Goal: Task Accomplishment & Management: Use online tool/utility

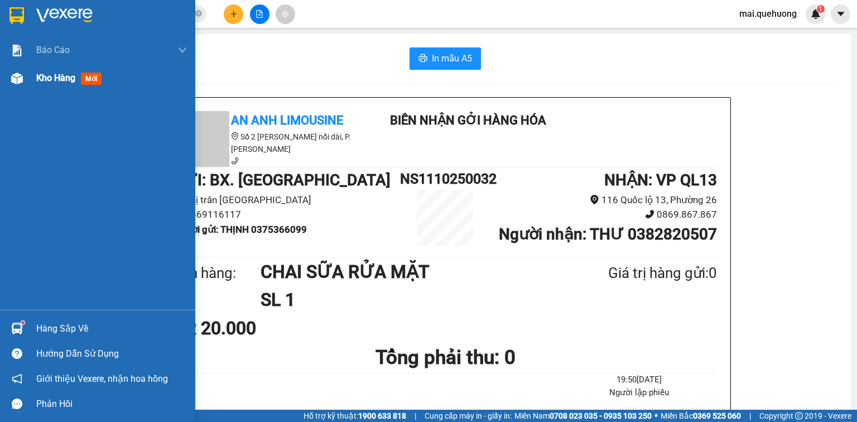
click at [47, 73] on span "Kho hàng" at bounding box center [55, 77] width 39 height 11
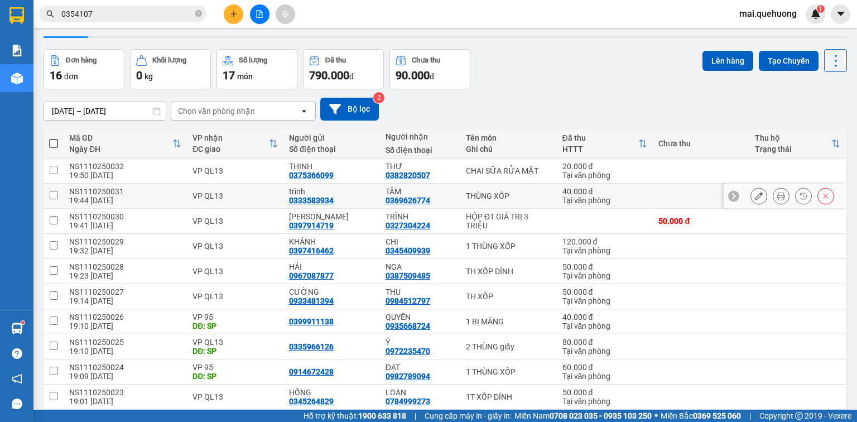
scroll to position [45, 0]
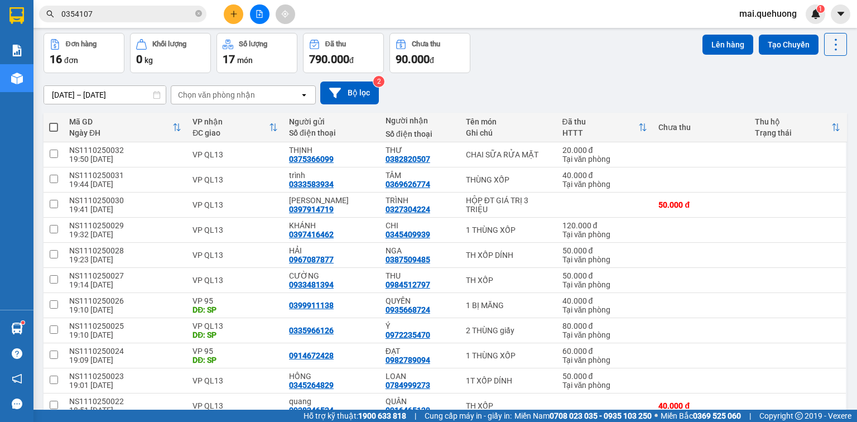
click at [54, 127] on span at bounding box center [53, 127] width 9 height 9
click at [54, 122] on input "checkbox" at bounding box center [54, 122] width 0 height 0
checkbox input "true"
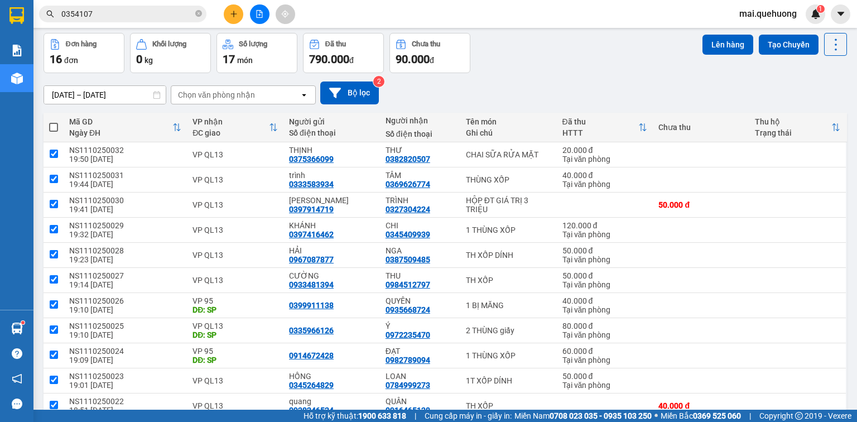
checkbox input "true"
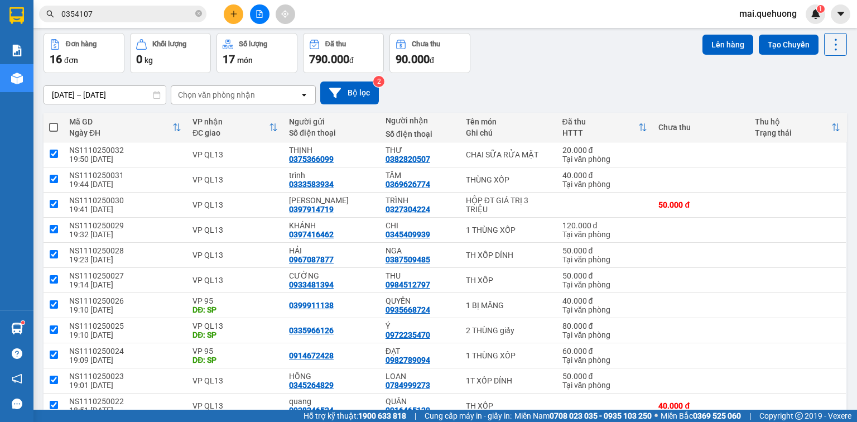
checkbox input "true"
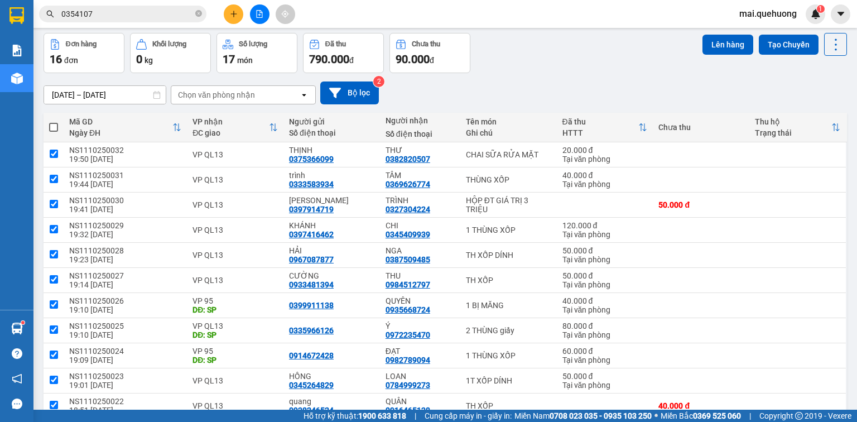
checkbox input "true"
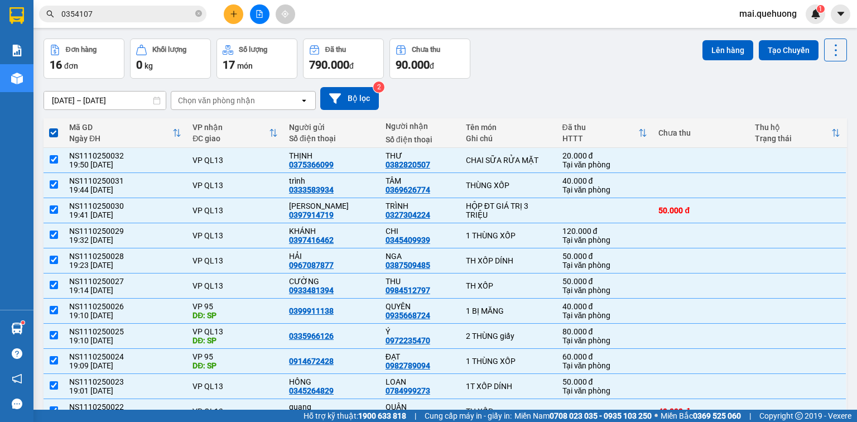
scroll to position [0, 0]
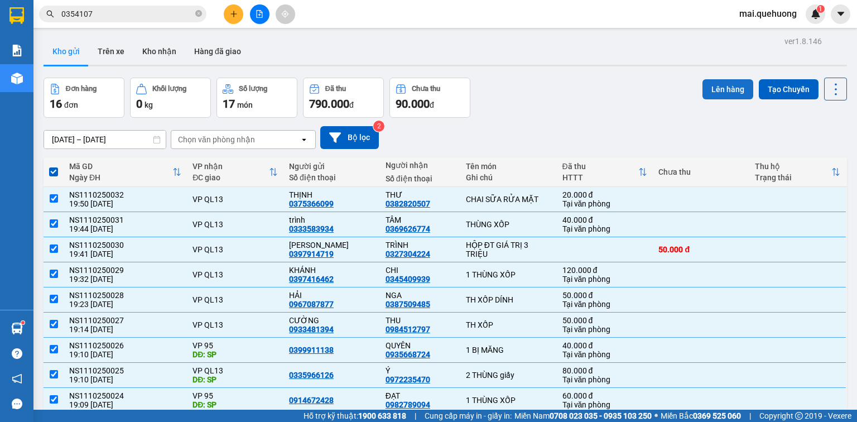
click at [717, 91] on button "Lên hàng" at bounding box center [727, 89] width 51 height 20
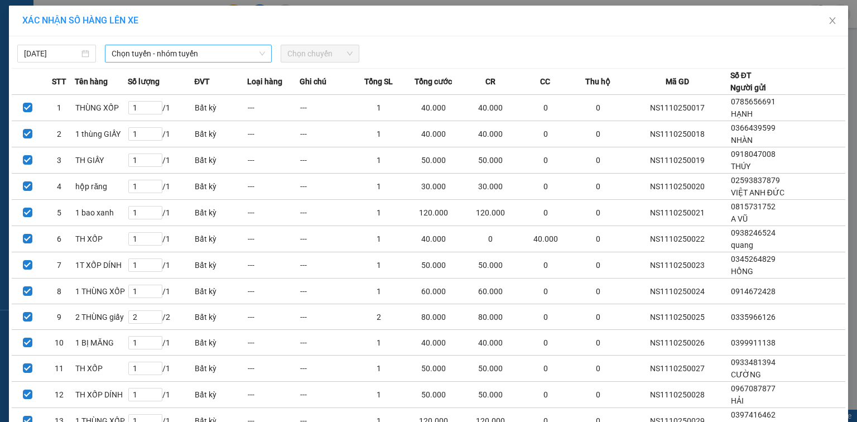
click at [240, 53] on span "Chọn tuyến - nhóm tuyến" at bounding box center [188, 53] width 153 height 17
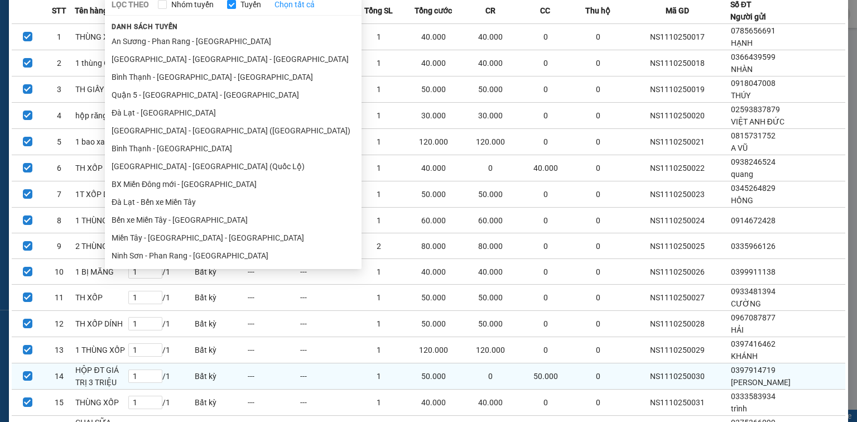
scroll to position [165, 0]
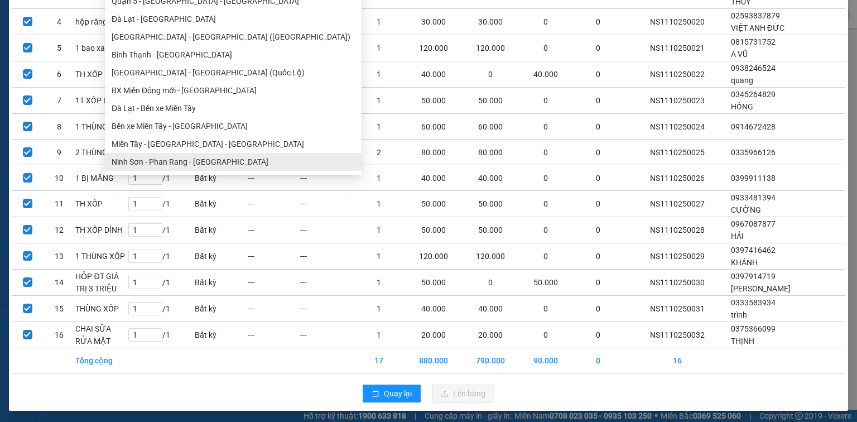
click at [185, 158] on ul "[GEOGRAPHIC_DATA] - [GEOGRAPHIC_DATA] - [GEOGRAPHIC_DATA] Quận 5 - [GEOGRAPHIC_…" at bounding box center [233, 55] width 257 height 232
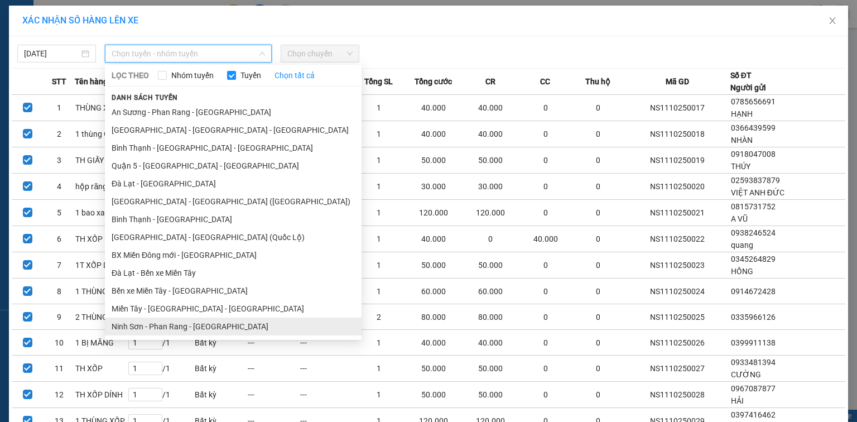
click at [205, 324] on li "Ninh Sơn - Phan Rang - [GEOGRAPHIC_DATA]" at bounding box center [233, 326] width 257 height 18
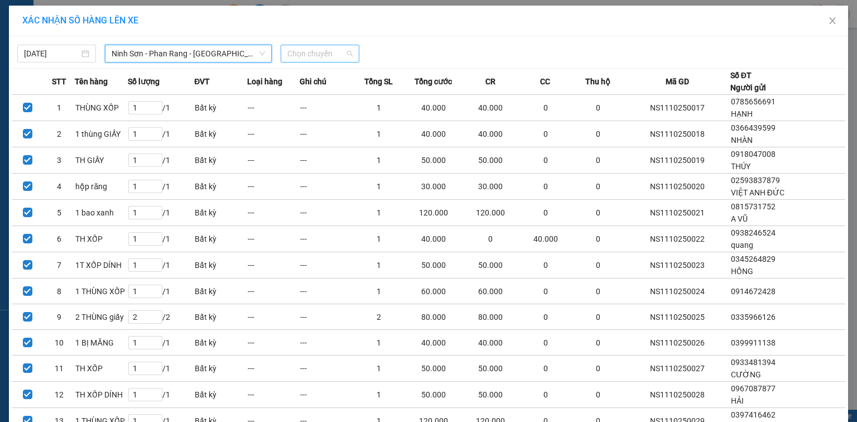
click at [300, 46] on span "Chọn chuyến" at bounding box center [319, 53] width 65 height 17
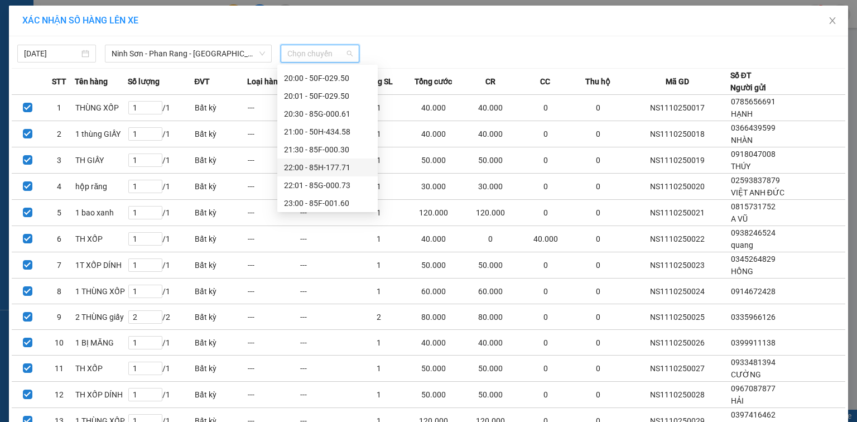
scroll to position [107, 0]
click at [304, 197] on div "23:00 - 85F-001.60" at bounding box center [327, 201] width 87 height 12
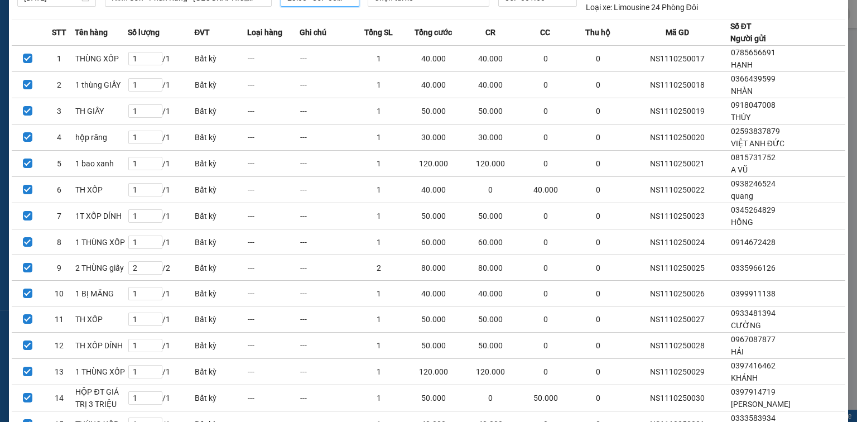
scroll to position [171, 0]
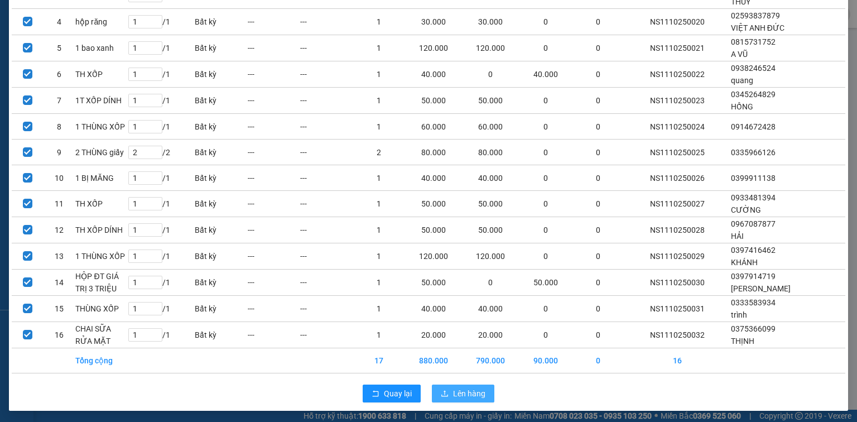
click at [461, 392] on span "Lên hàng" at bounding box center [469, 393] width 32 height 12
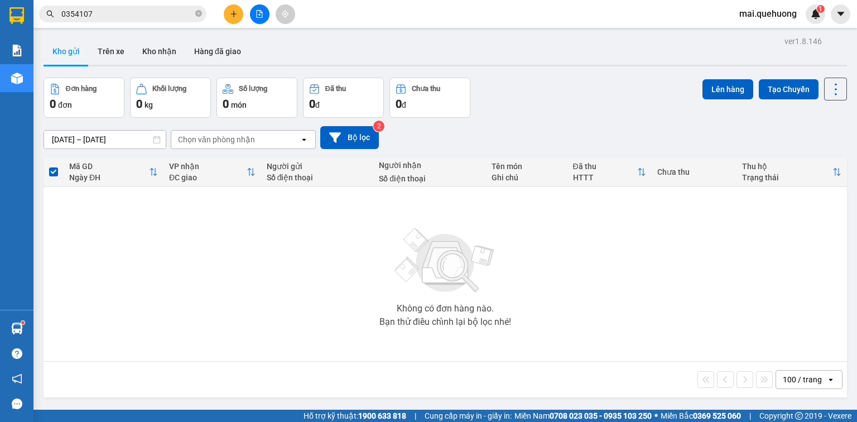
click at [168, 11] on input "0354107" at bounding box center [127, 14] width 132 height 12
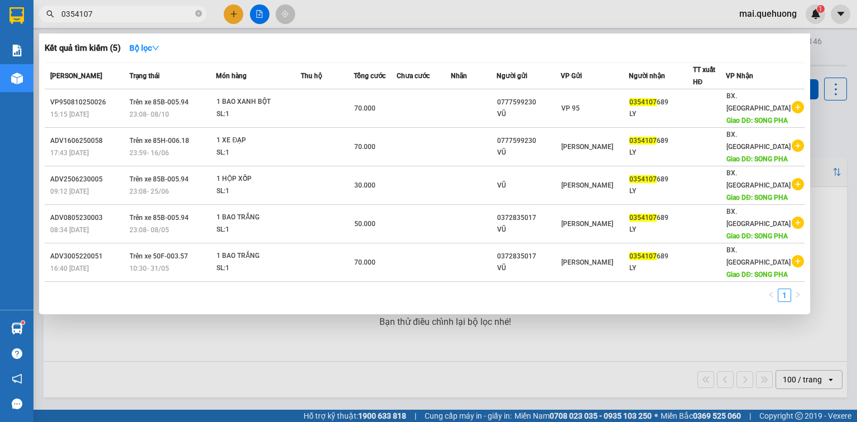
click at [168, 11] on input "0354107" at bounding box center [127, 14] width 132 height 12
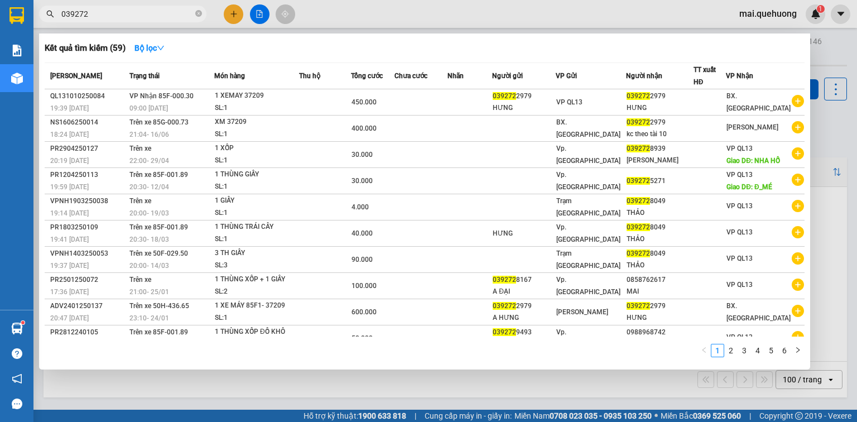
type input "039272"
click at [332, 13] on div at bounding box center [428, 211] width 857 height 422
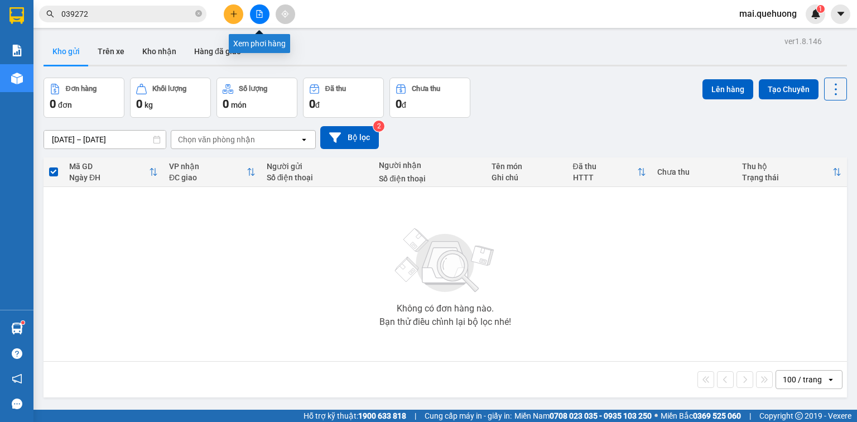
click at [265, 12] on button at bounding box center [260, 14] width 20 height 20
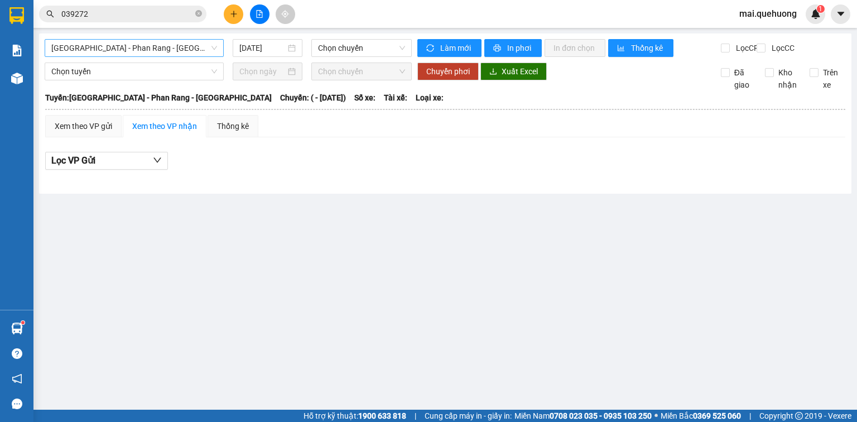
click at [174, 50] on span "[GEOGRAPHIC_DATA] - Phan Rang - [GEOGRAPHIC_DATA]" at bounding box center [134, 48] width 166 height 17
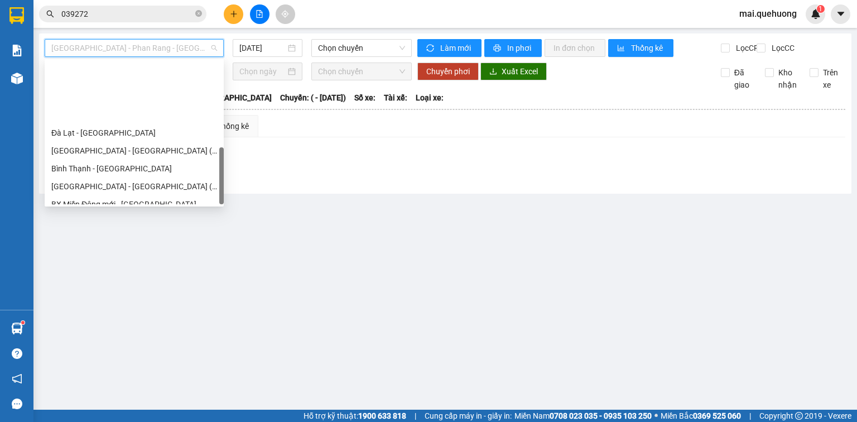
scroll to position [303, 0]
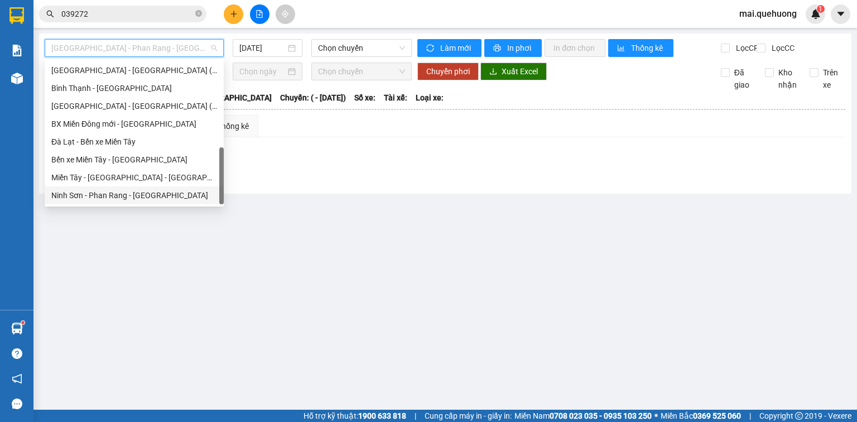
click at [154, 189] on div "Ninh Sơn - Phan Rang - [GEOGRAPHIC_DATA]" at bounding box center [134, 195] width 166 height 12
type input "[DATE]"
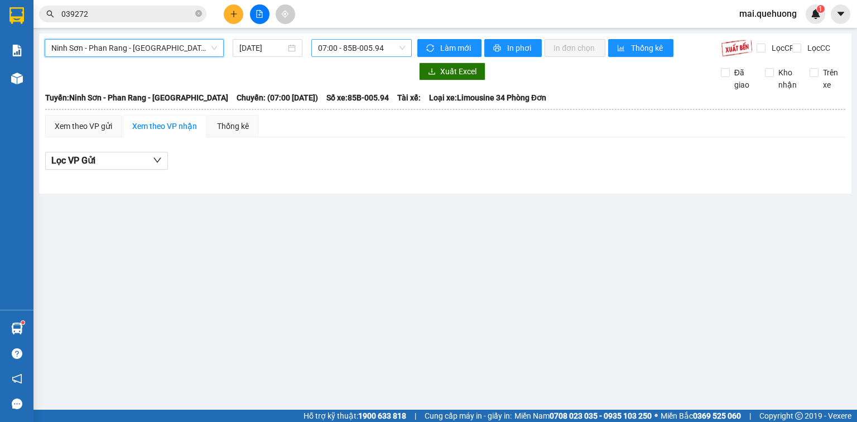
click at [335, 42] on span "07:00 - 85B-005.94" at bounding box center [362, 48] width 88 height 17
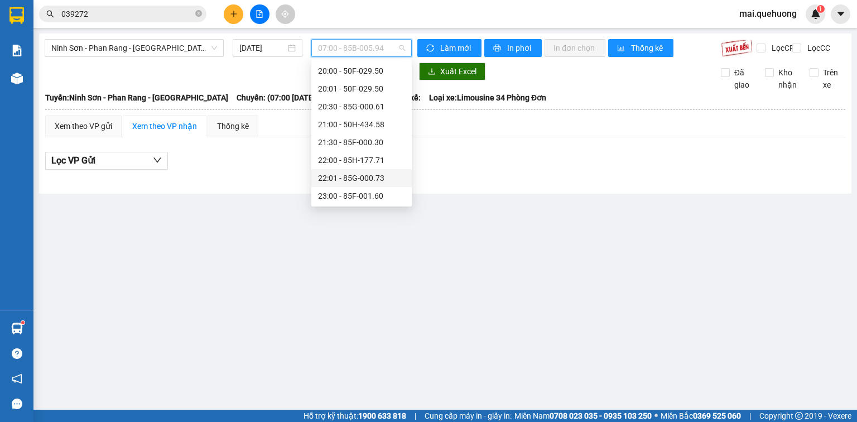
scroll to position [107, 0]
click at [352, 196] on div "23:00 - 85F-001.60" at bounding box center [361, 195] width 87 height 12
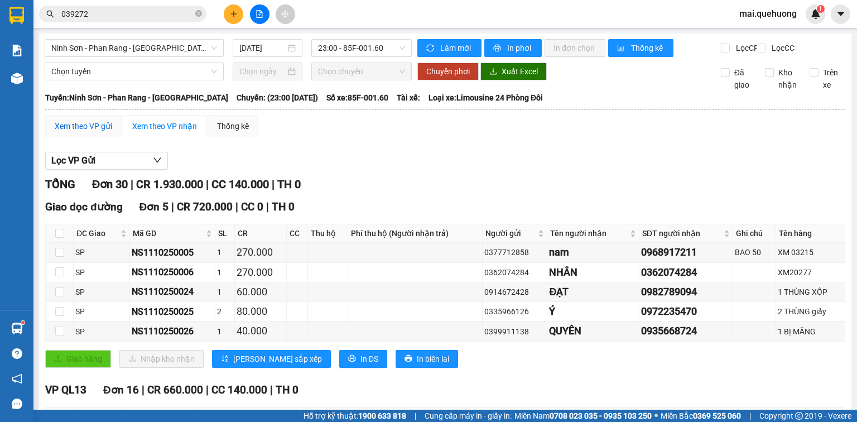
click at [87, 132] on div "Xem theo VP gửi" at bounding box center [83, 126] width 57 height 12
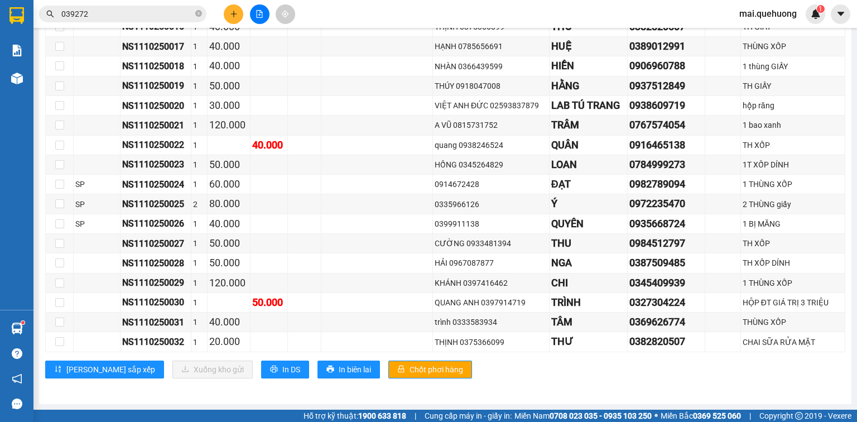
scroll to position [486, 0]
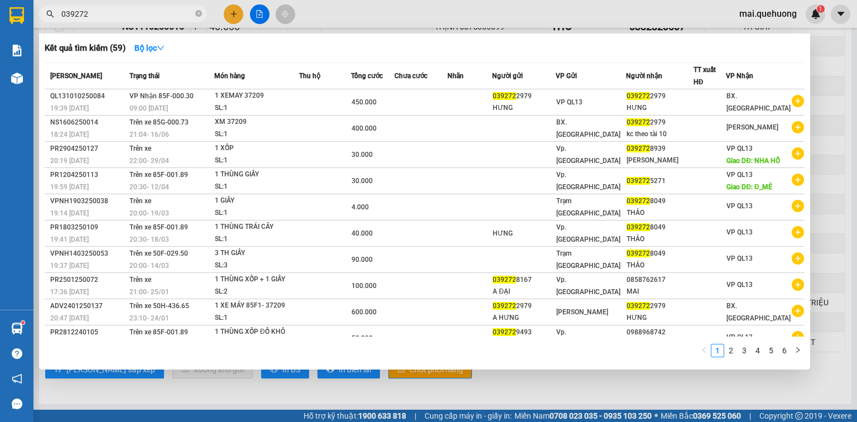
click at [121, 13] on input "039272" at bounding box center [127, 14] width 132 height 12
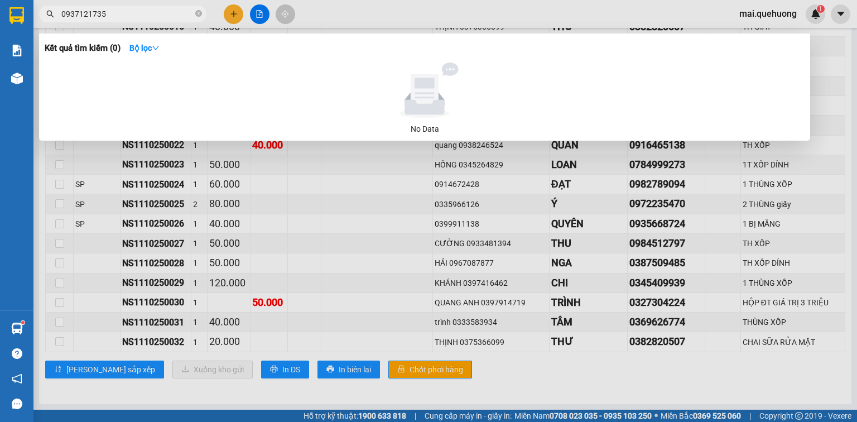
click at [136, 11] on input "0937121735" at bounding box center [127, 14] width 132 height 12
type input "0937121735"
